Goal: Find contact information: Find contact information

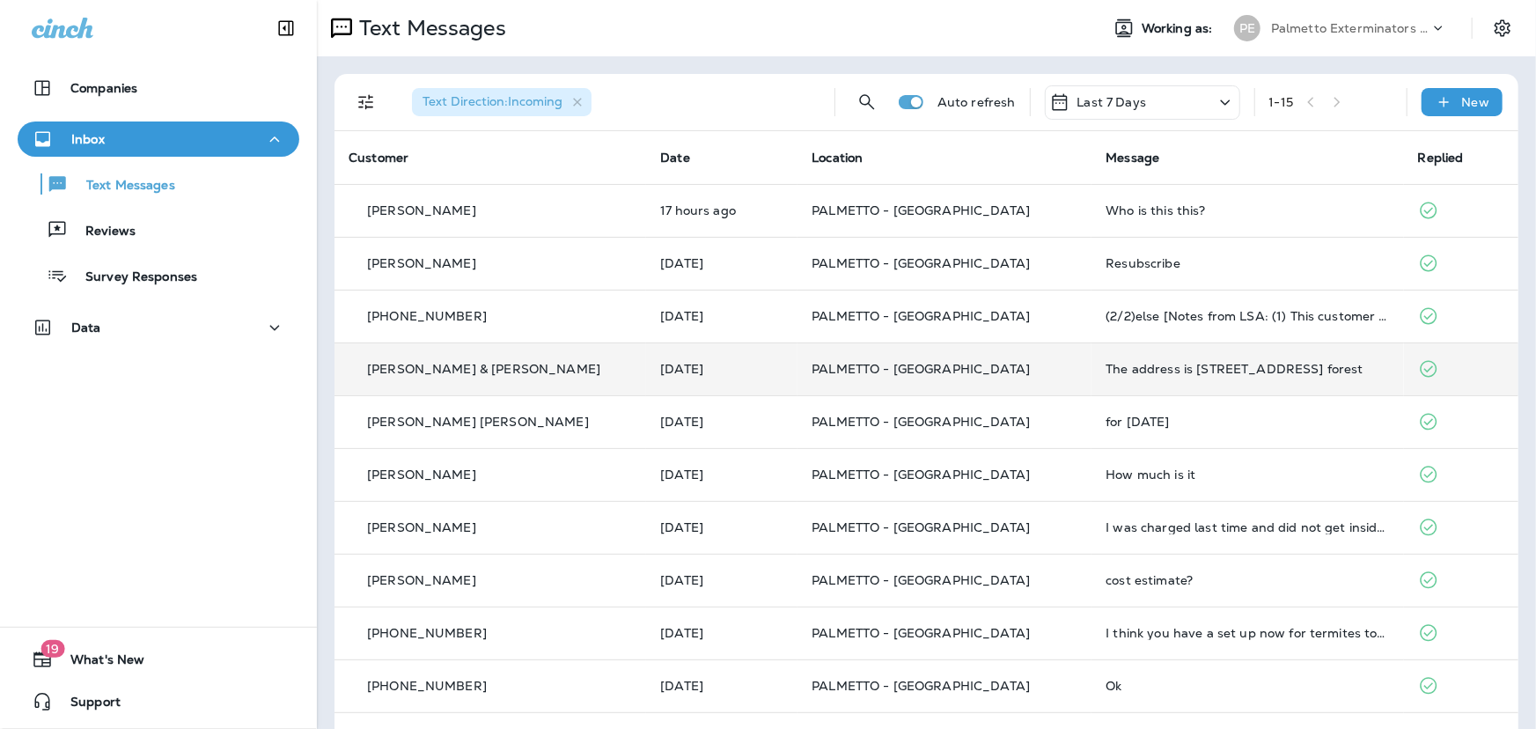
click at [498, 378] on td "[PERSON_NAME] & [PERSON_NAME]" at bounding box center [490, 368] width 312 height 53
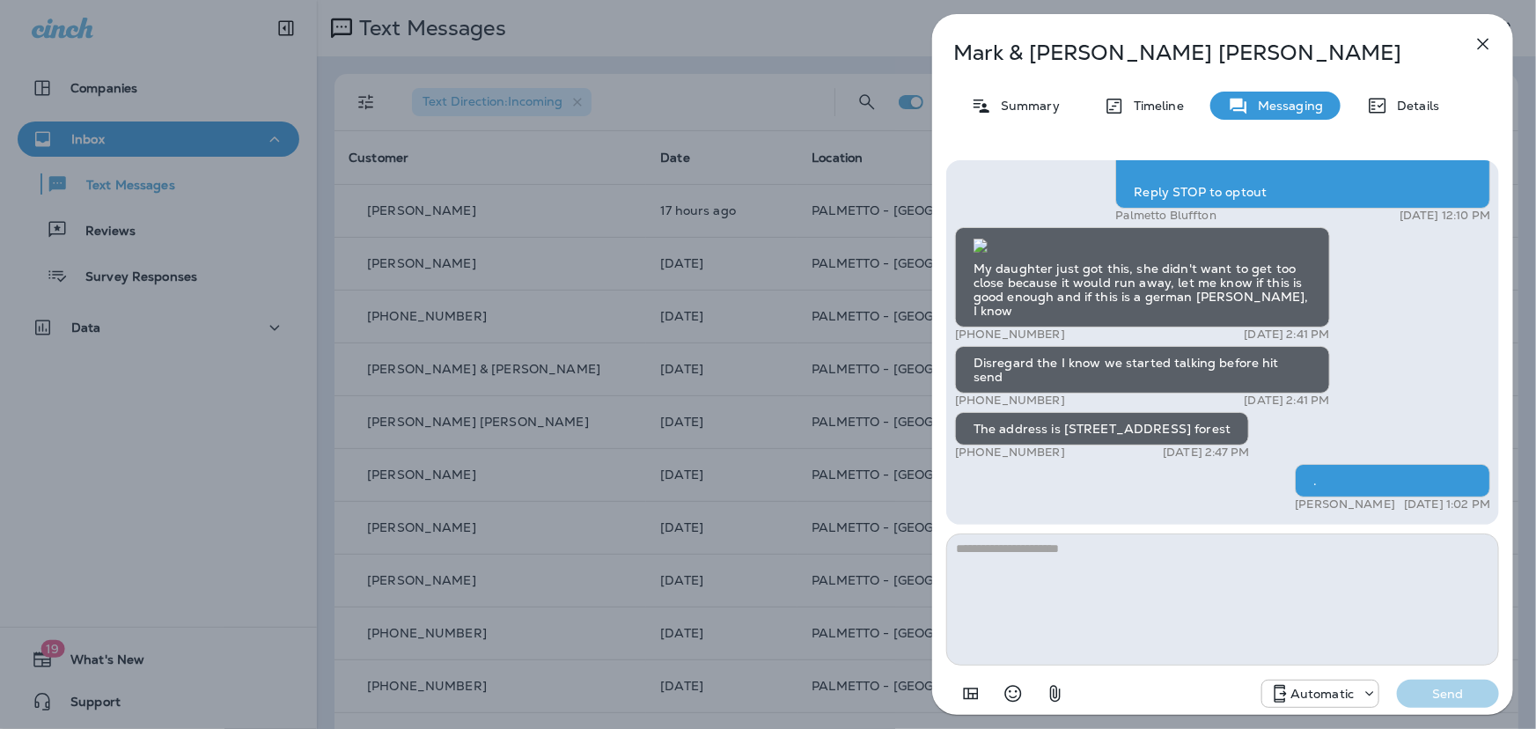
drag, startPoint x: 973, startPoint y: 451, endPoint x: 1053, endPoint y: 456, distance: 79.4
click at [1053, 456] on p "[PHONE_NUMBER]" at bounding box center [1010, 452] width 110 height 14
copy p "843) 810-9616"
click at [1486, 39] on icon "button" at bounding box center [1482, 43] width 21 height 21
